Goal: Task Accomplishment & Management: Complete application form

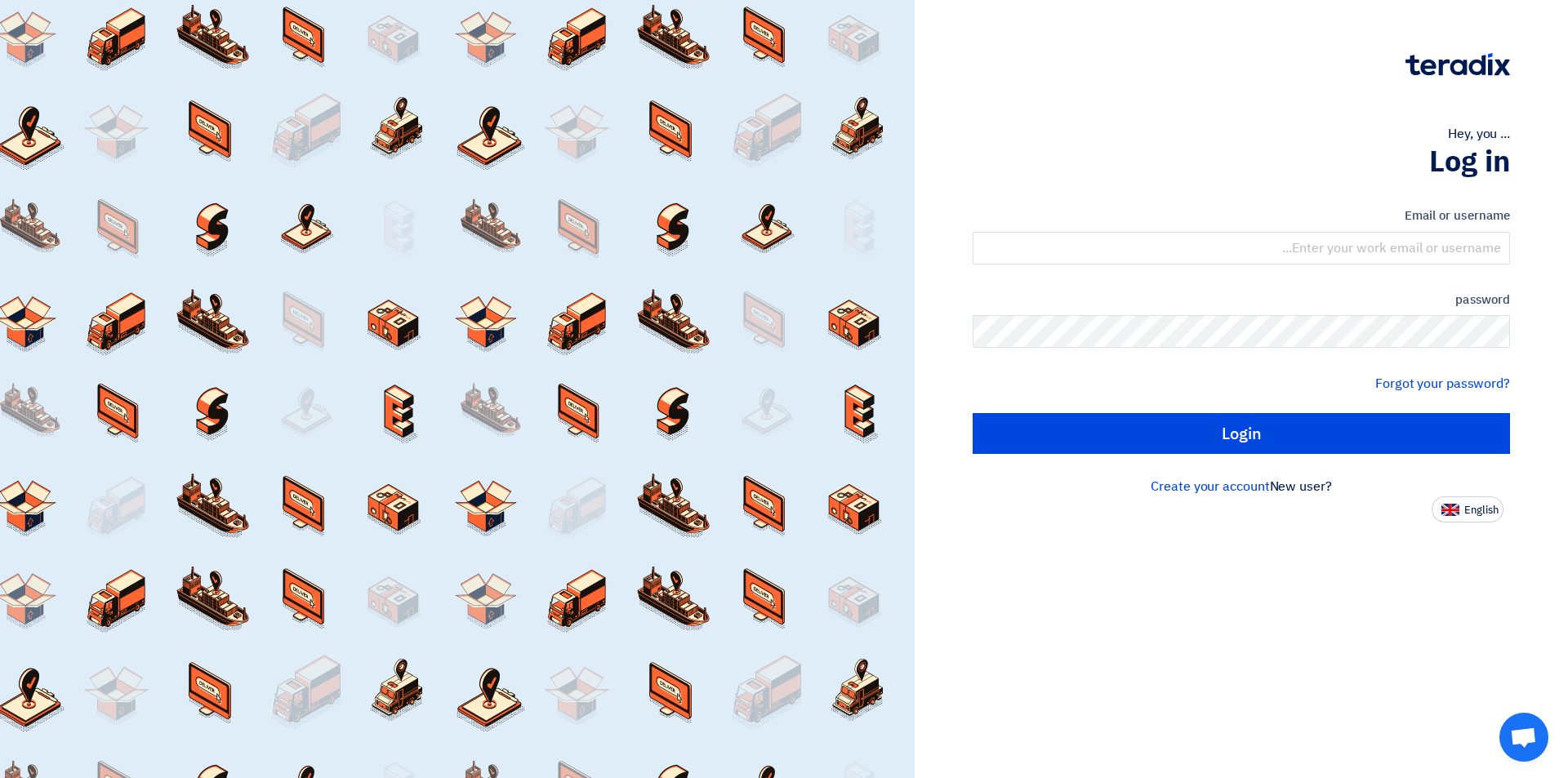
click at [1394, 230] on div "Email or username" at bounding box center [1241, 236] width 538 height 58
click at [1399, 247] on input "text" at bounding box center [1241, 248] width 538 height 33
type input "[EMAIL_ADDRESS][DOMAIN_NAME]"
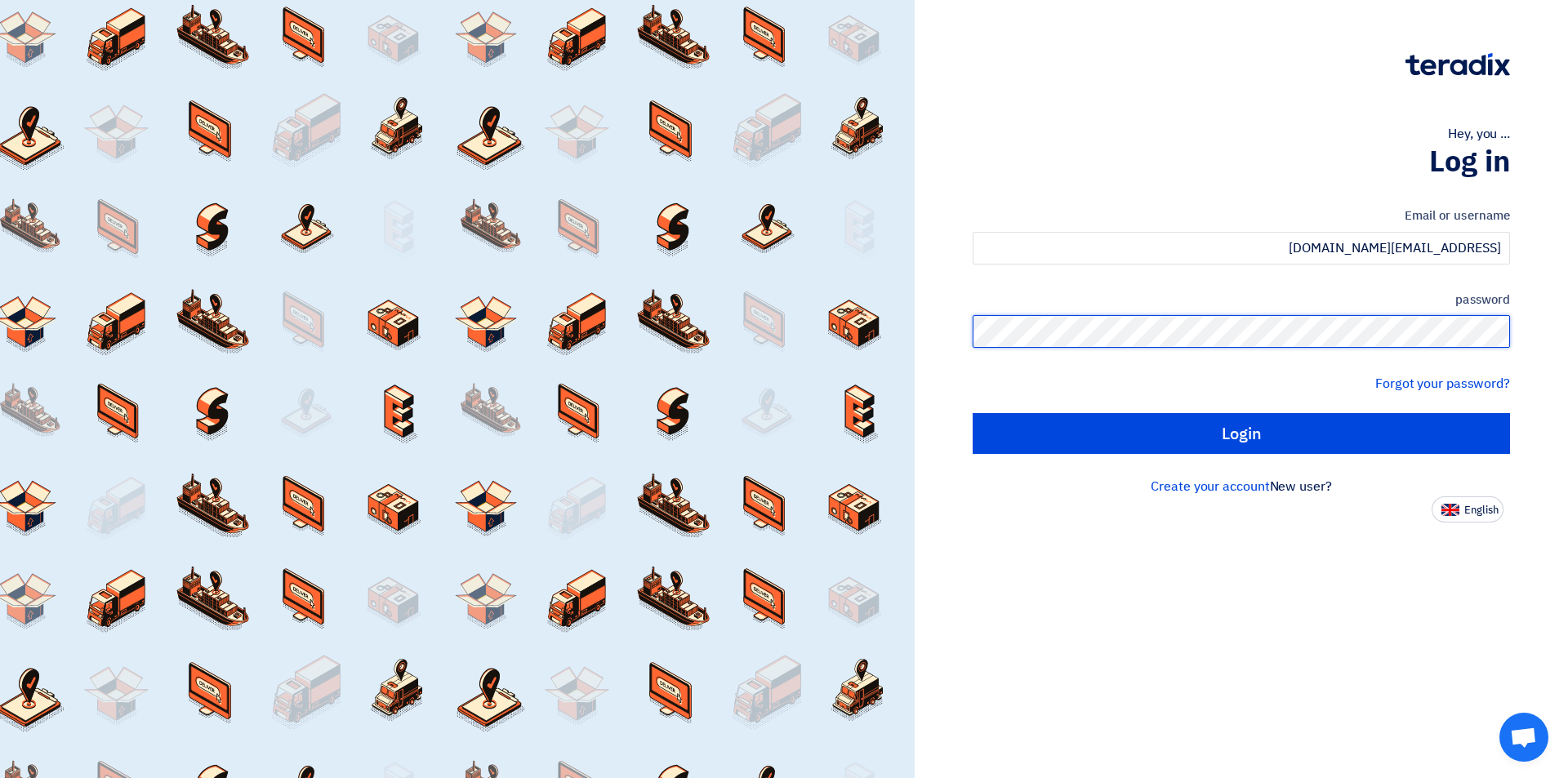
click at [973, 413] on input "Login" at bounding box center [1241, 434] width 538 height 41
type input "Sign in"
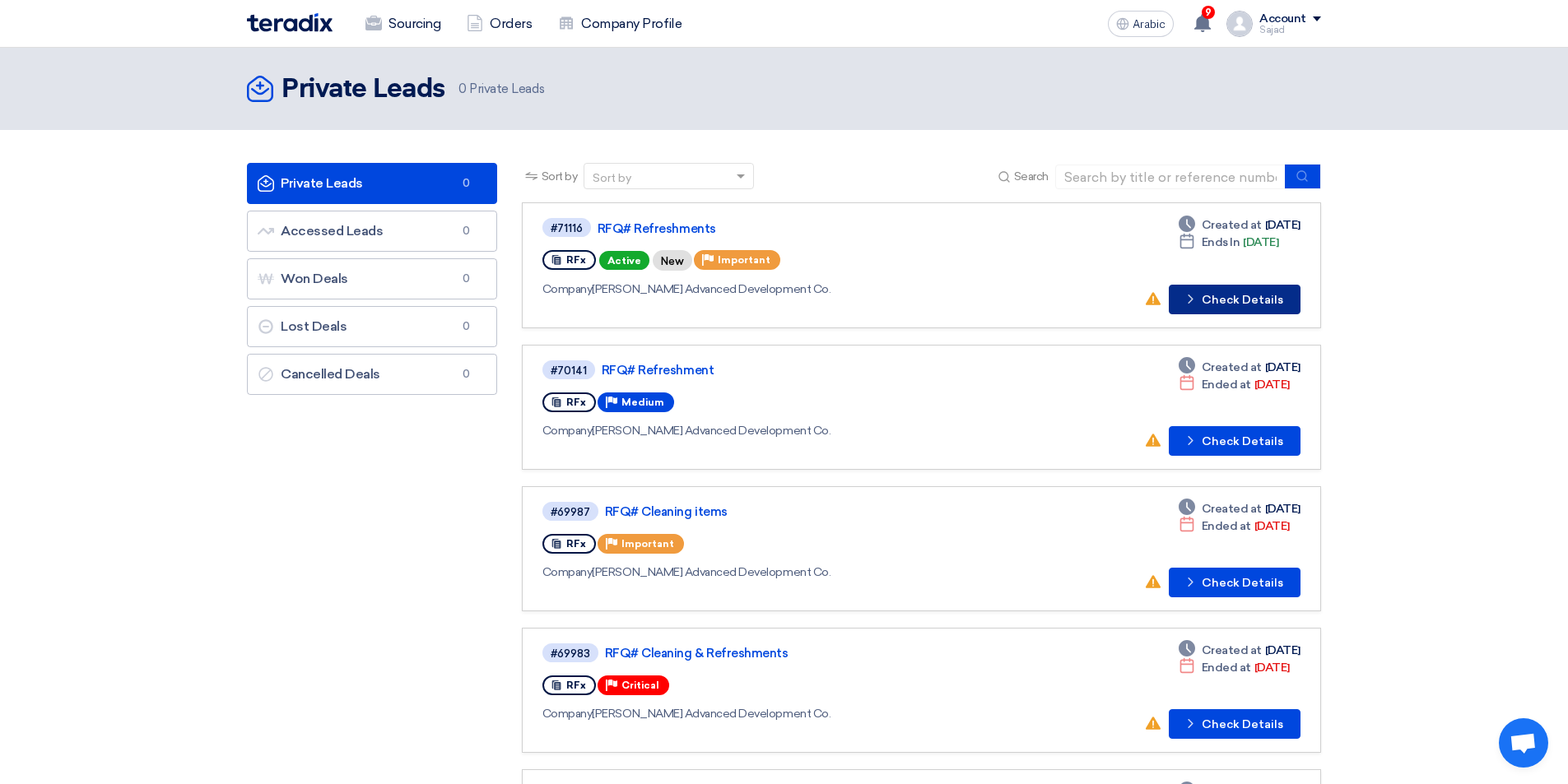
click at [1222, 300] on font "Check Details" at bounding box center [1243, 300] width 81 height 14
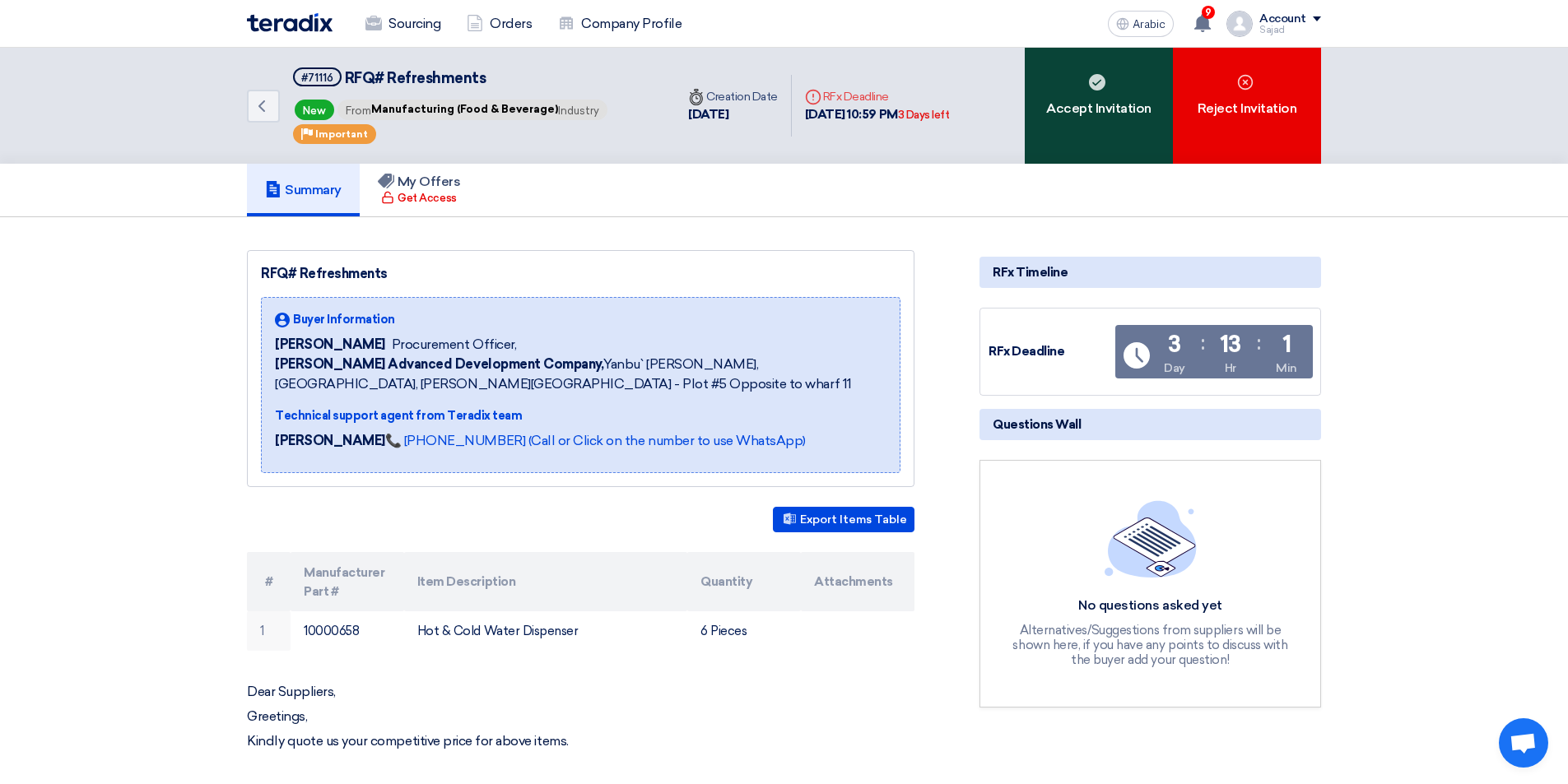
click at [1068, 103] on font "Accept Invitation" at bounding box center [1098, 108] width 105 height 16
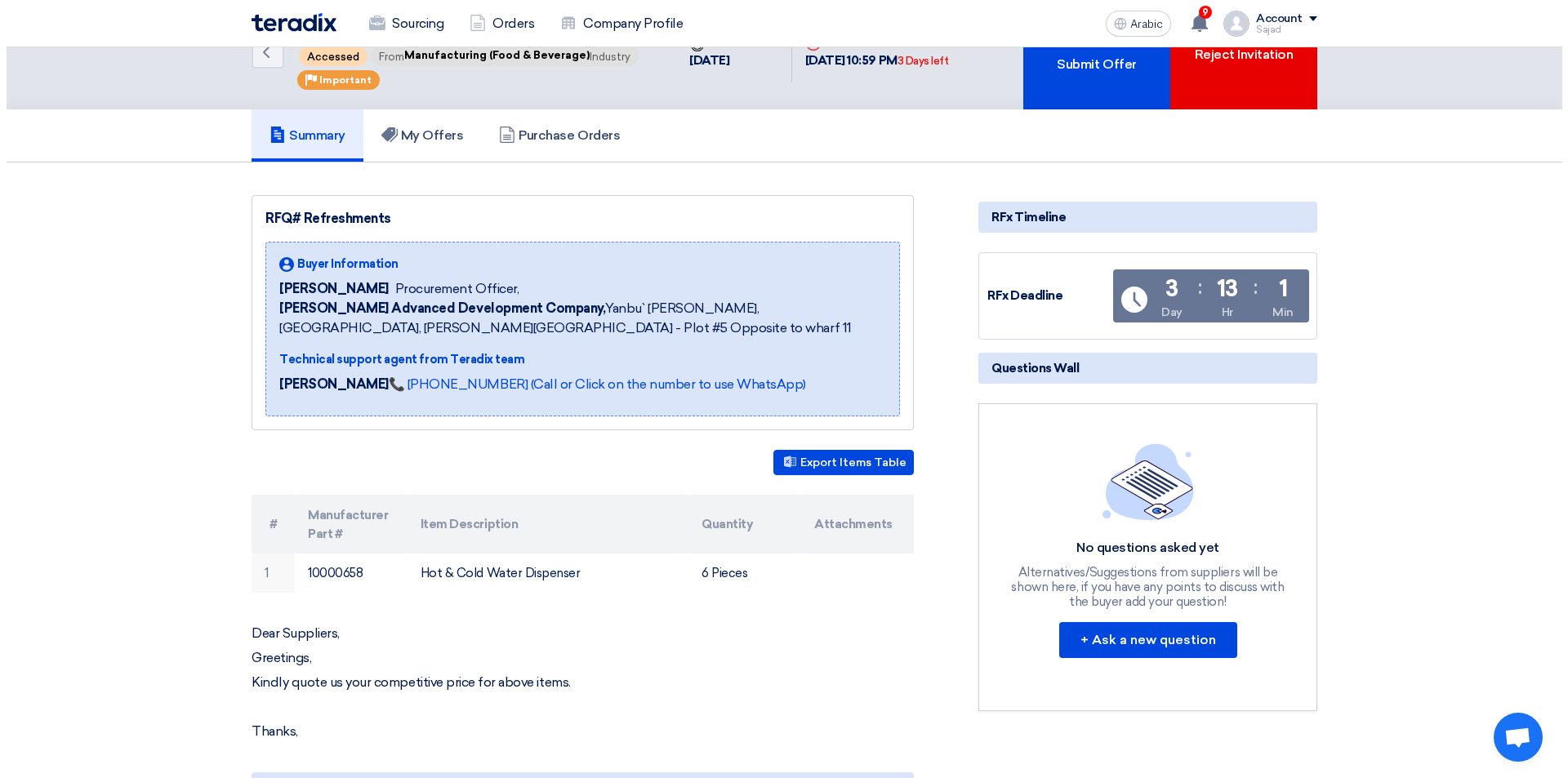
scroll to position [82, 0]
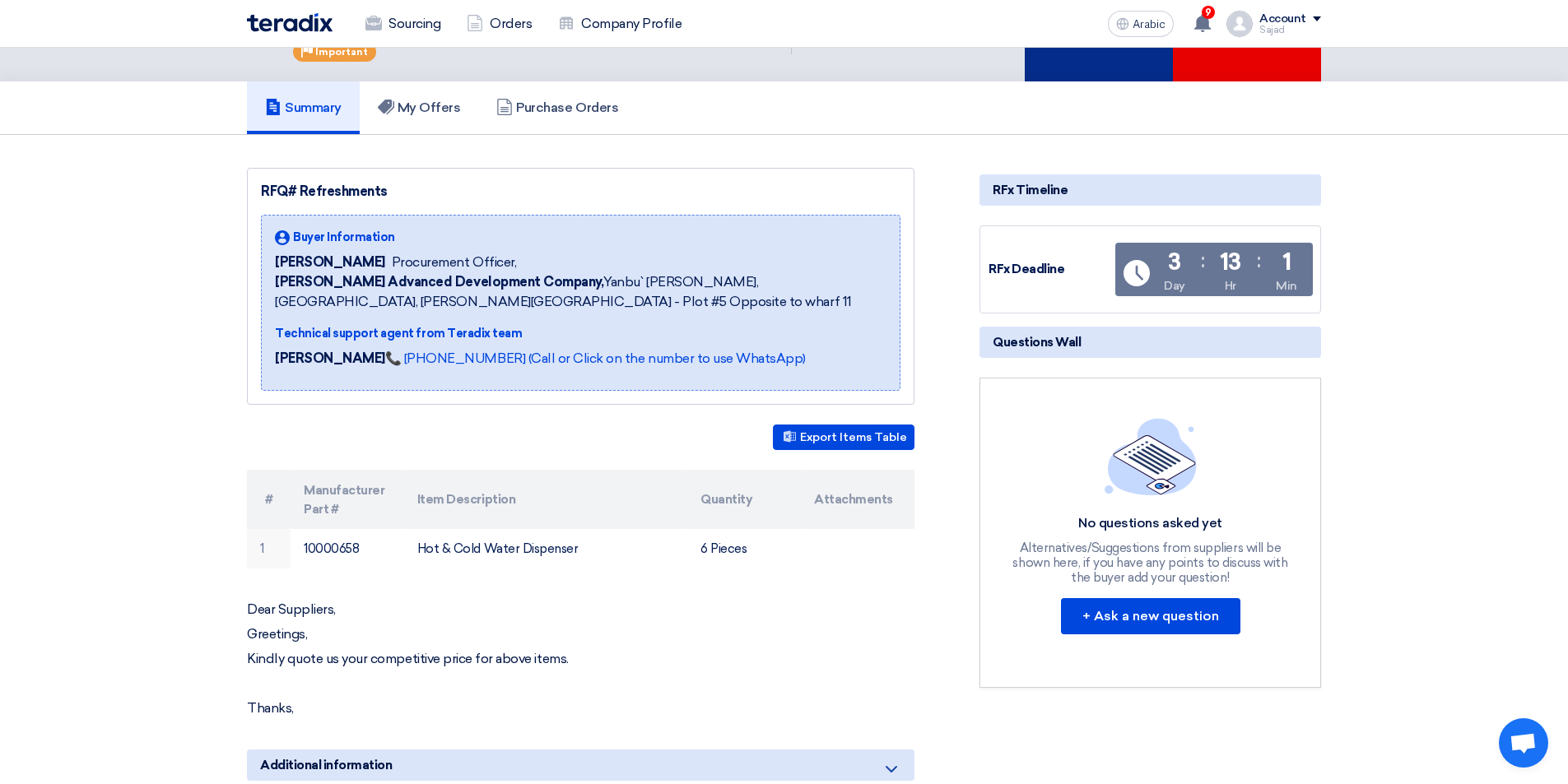
click at [1084, 70] on div "Submit Offer" at bounding box center [1099, 23] width 148 height 116
